Goal: Task Accomplishment & Management: Use online tool/utility

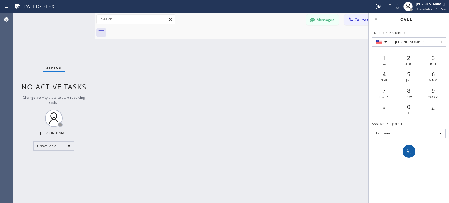
type input "[PHONE_NUMBER]"
click at [404, 152] on button at bounding box center [408, 151] width 13 height 13
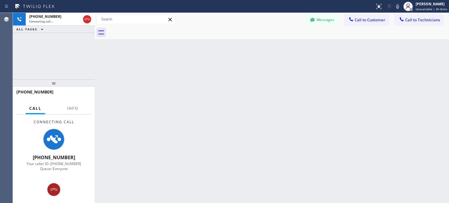
click at [49, 189] on div at bounding box center [53, 189] width 13 height 7
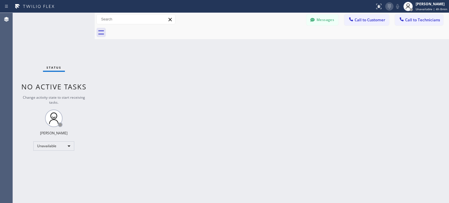
click at [391, 4] on icon at bounding box center [389, 6] width 7 height 7
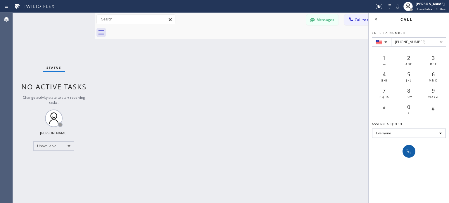
type input "[PHONE_NUMBER]"
click at [409, 151] on icon at bounding box center [408, 151] width 7 height 7
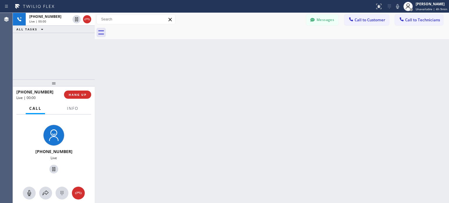
click at [55, 188] on div at bounding box center [54, 193] width 82 height 13
click at [82, 190] on div at bounding box center [78, 193] width 13 height 7
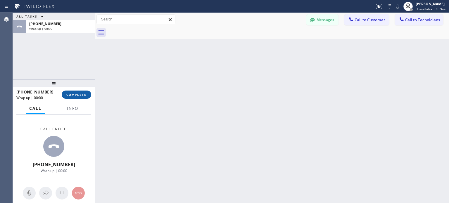
click at [85, 95] on span "COMPLETE" at bounding box center [76, 95] width 20 height 4
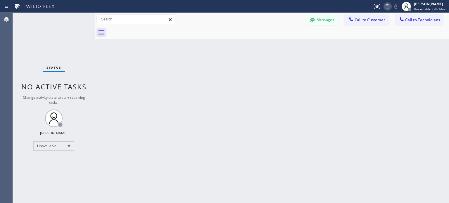
click at [387, 7] on icon at bounding box center [387, 6] width 7 height 7
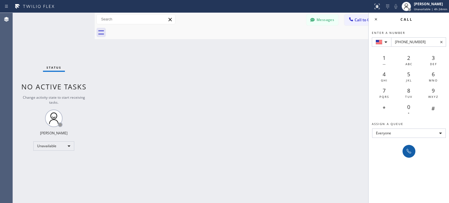
type input "[PHONE_NUMBER]"
click at [407, 145] on button at bounding box center [408, 151] width 13 height 13
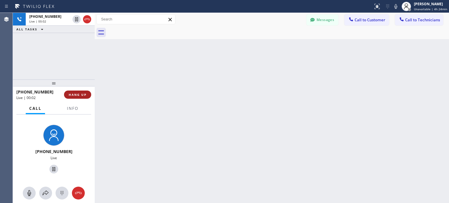
click at [87, 94] on button "HANG UP" at bounding box center [77, 95] width 27 height 8
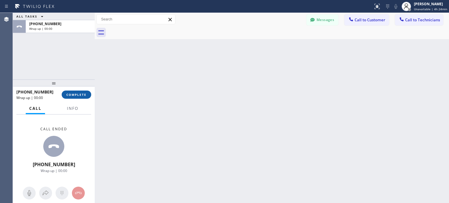
click at [80, 94] on span "COMPLETE" at bounding box center [76, 95] width 20 height 4
